Goal: Book appointment/travel/reservation

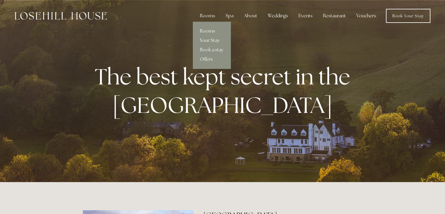
click at [209, 31] on link "Rooms" at bounding box center [212, 30] width 38 height 9
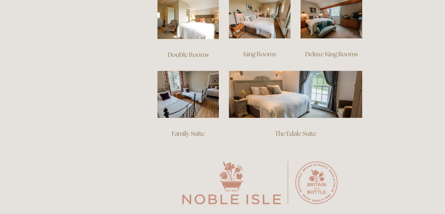
scroll to position [439, 0]
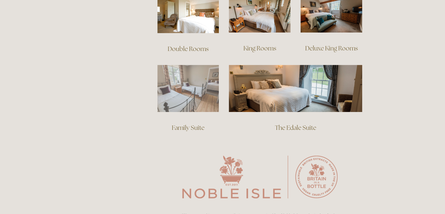
click at [189, 85] on img at bounding box center [188, 88] width 62 height 47
